Goal: Navigation & Orientation: Find specific page/section

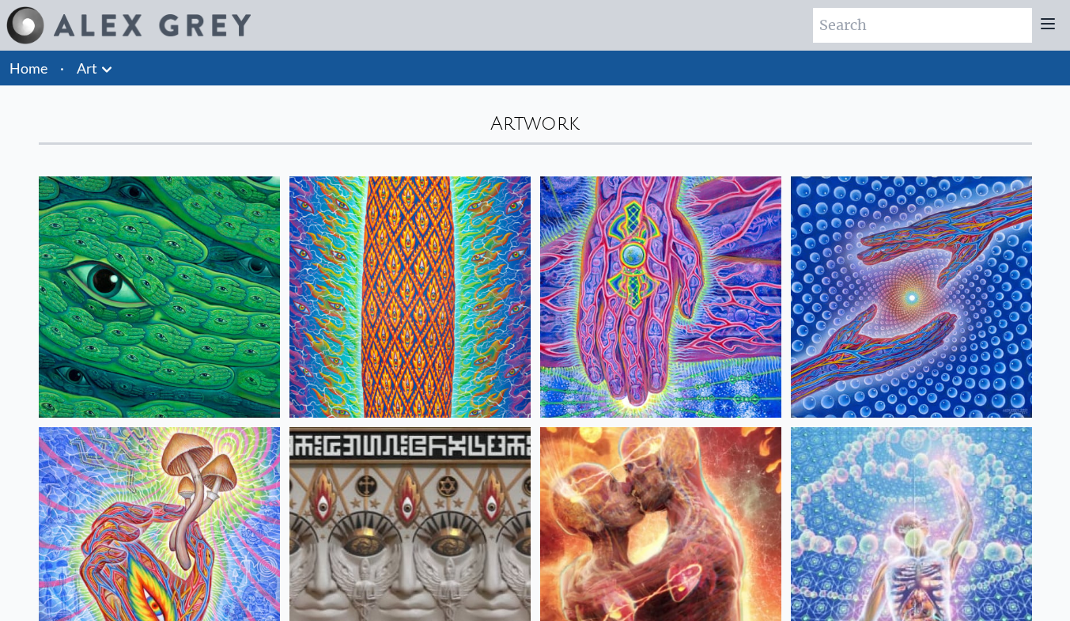
click at [111, 75] on icon at bounding box center [106, 69] width 19 height 19
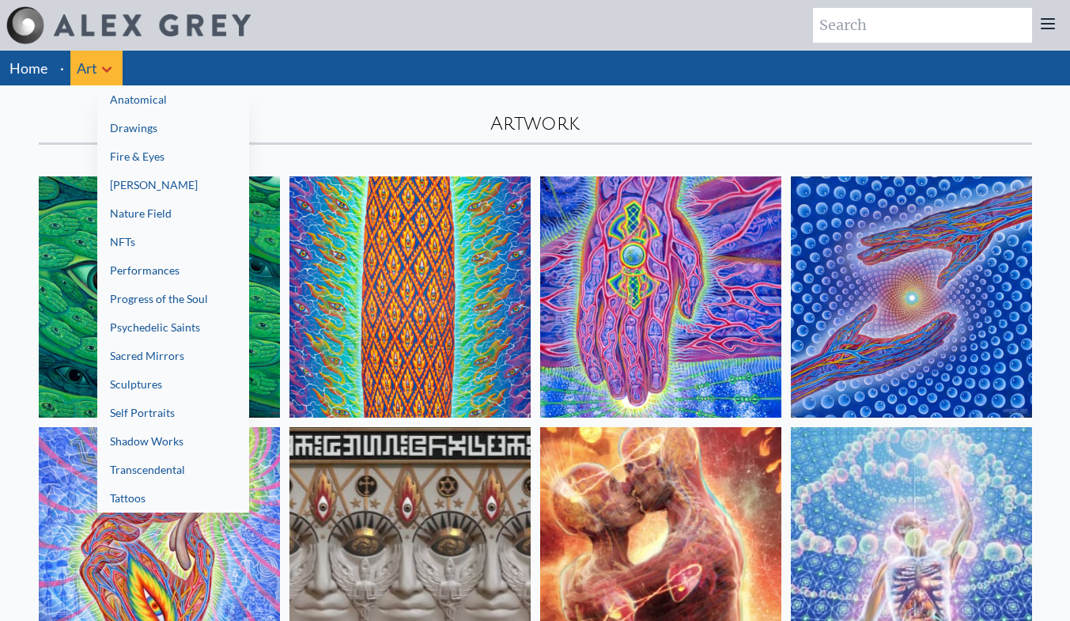
click at [17, 68] on div at bounding box center [535, 310] width 1070 height 621
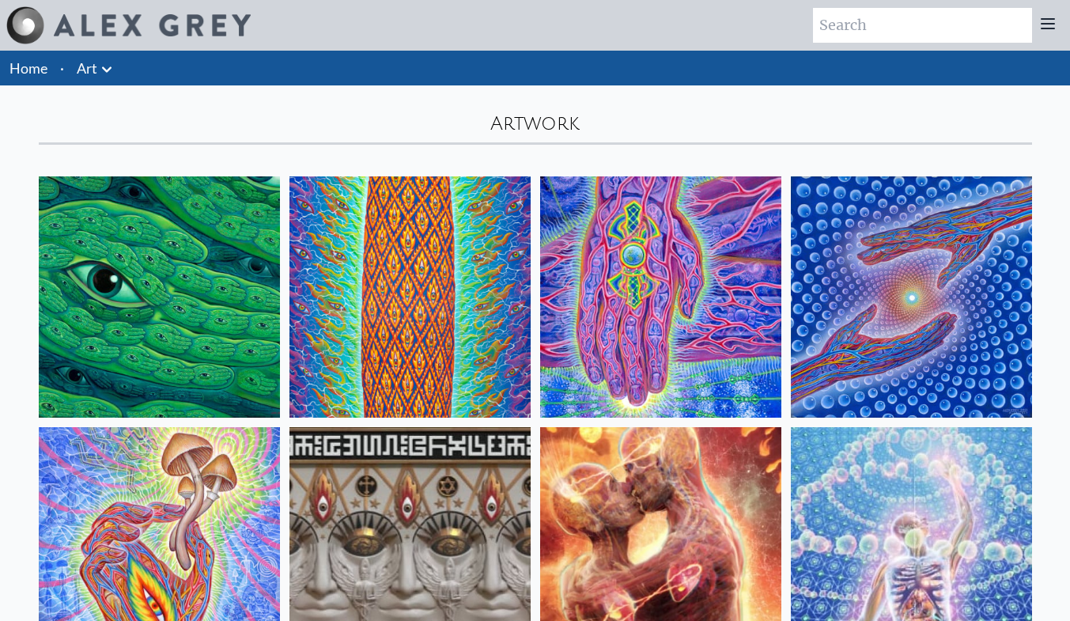
click at [17, 68] on link "Home" at bounding box center [28, 67] width 38 height 17
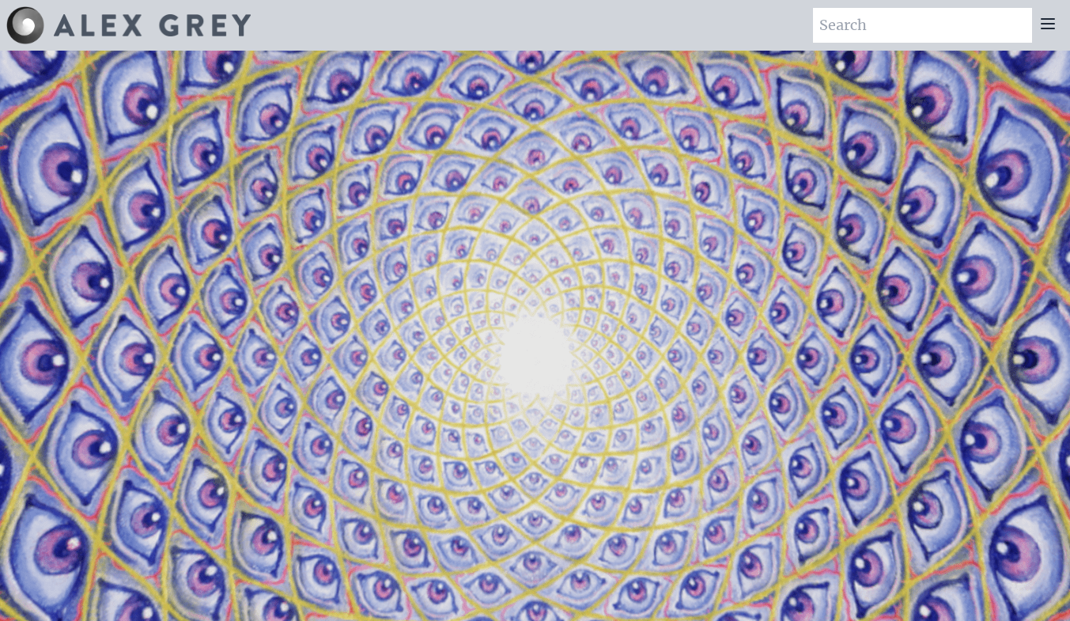
click at [1051, 22] on icon at bounding box center [1047, 23] width 19 height 19
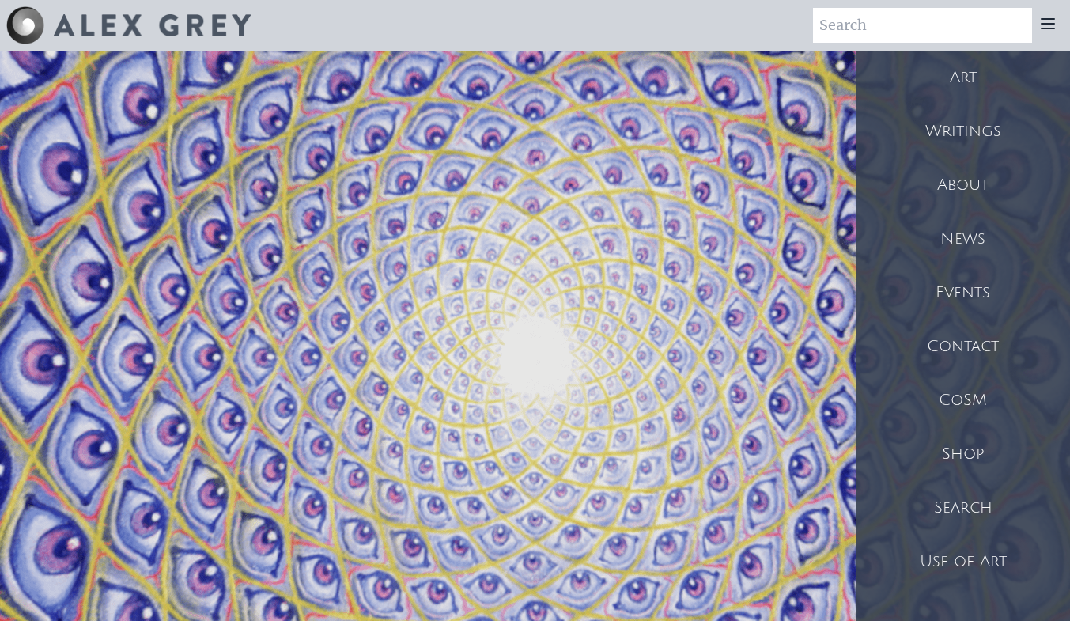
click at [959, 459] on div "Shop" at bounding box center [963, 454] width 214 height 54
